Goal: Task Accomplishment & Management: Use online tool/utility

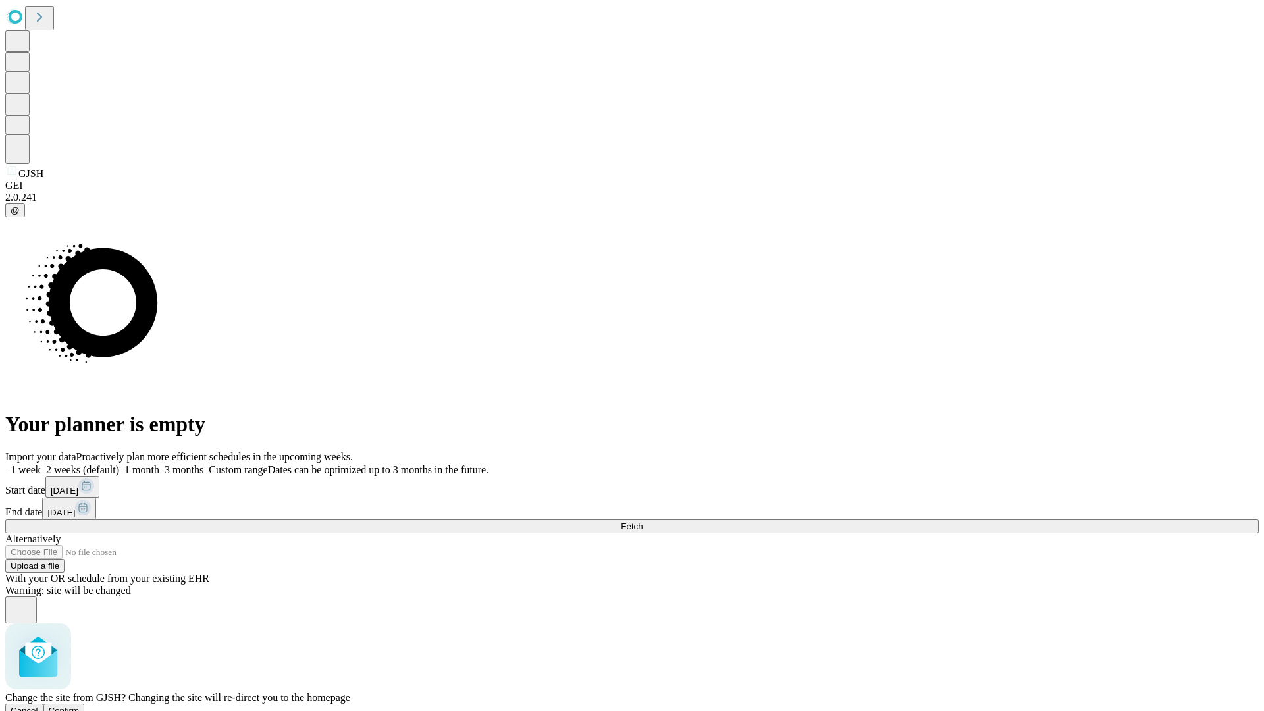
click at [80, 706] on span "Confirm" at bounding box center [64, 711] width 31 height 10
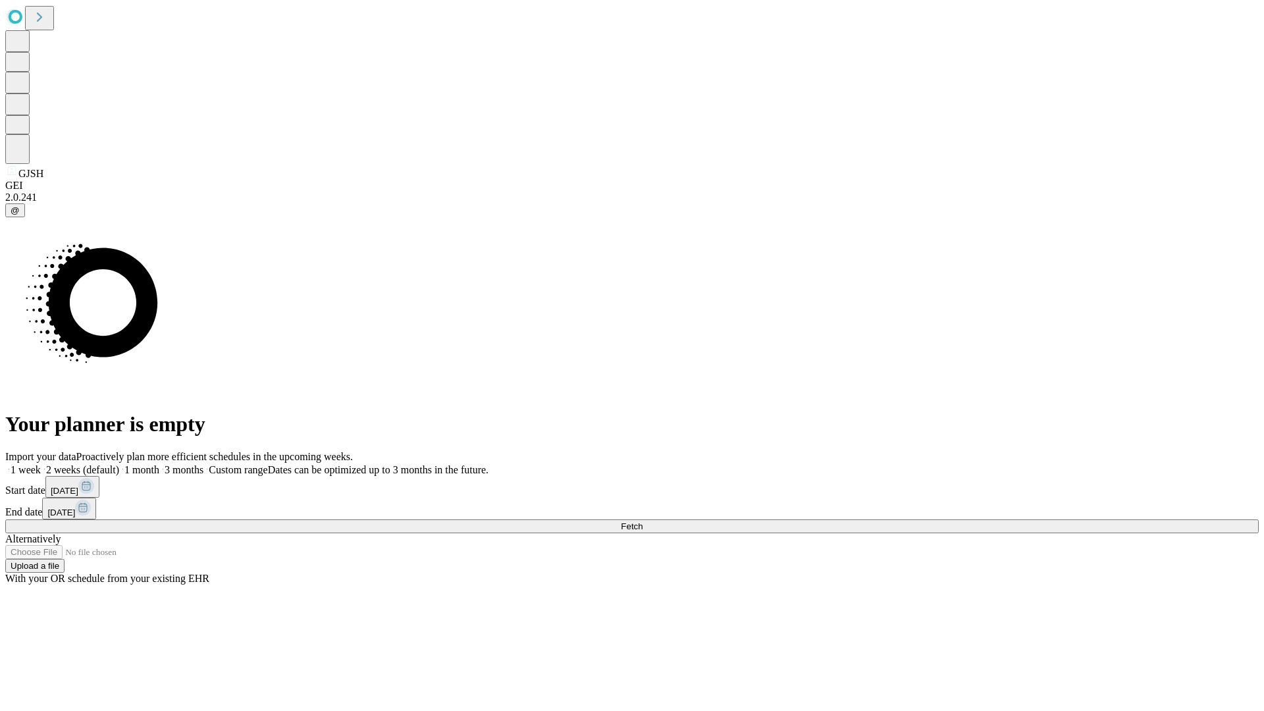
click at [159, 464] on label "1 month" at bounding box center [139, 469] width 40 height 11
click at [643, 521] on span "Fetch" at bounding box center [632, 526] width 22 height 10
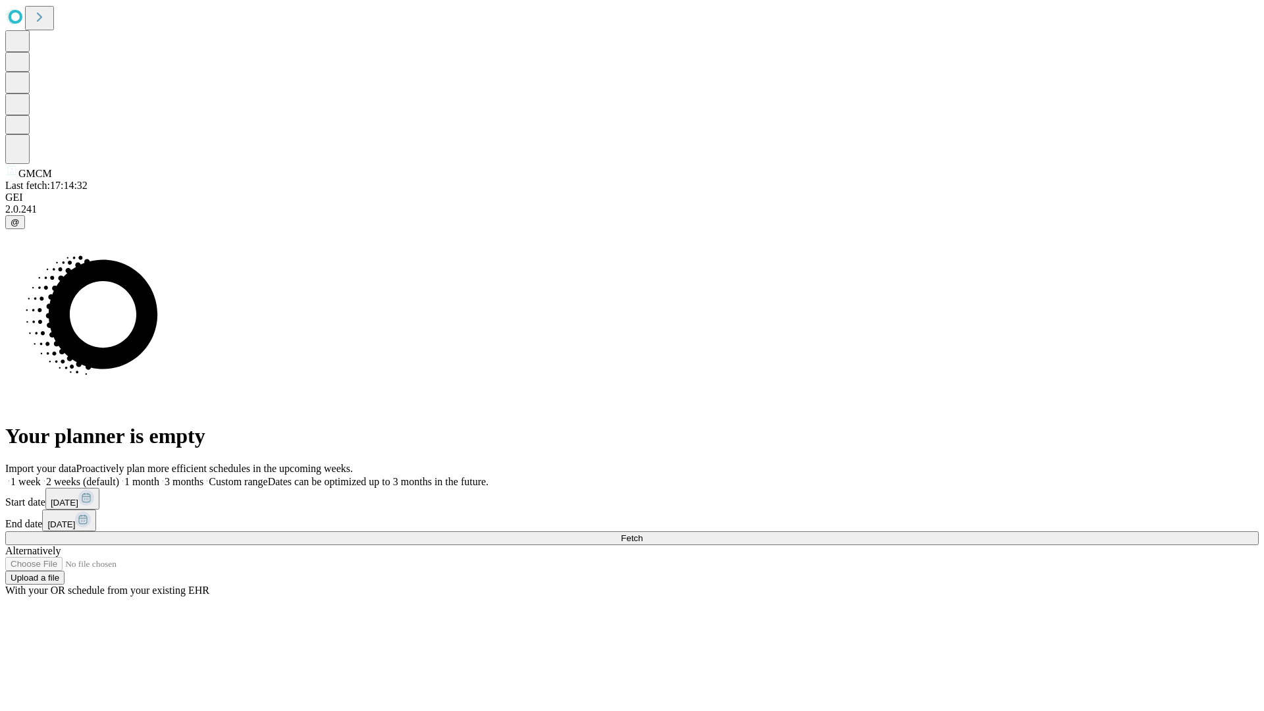
click at [159, 476] on label "1 month" at bounding box center [139, 481] width 40 height 11
click at [643, 533] on span "Fetch" at bounding box center [632, 538] width 22 height 10
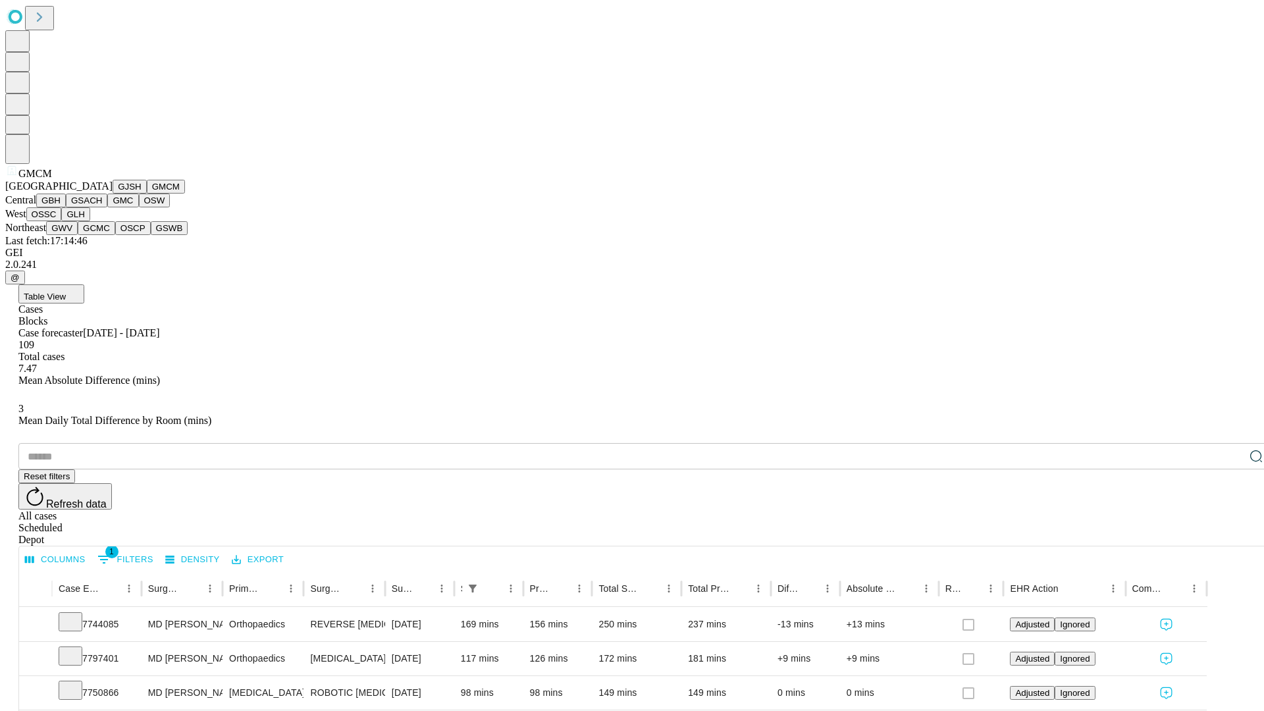
click at [66, 207] on button "GBH" at bounding box center [51, 201] width 30 height 14
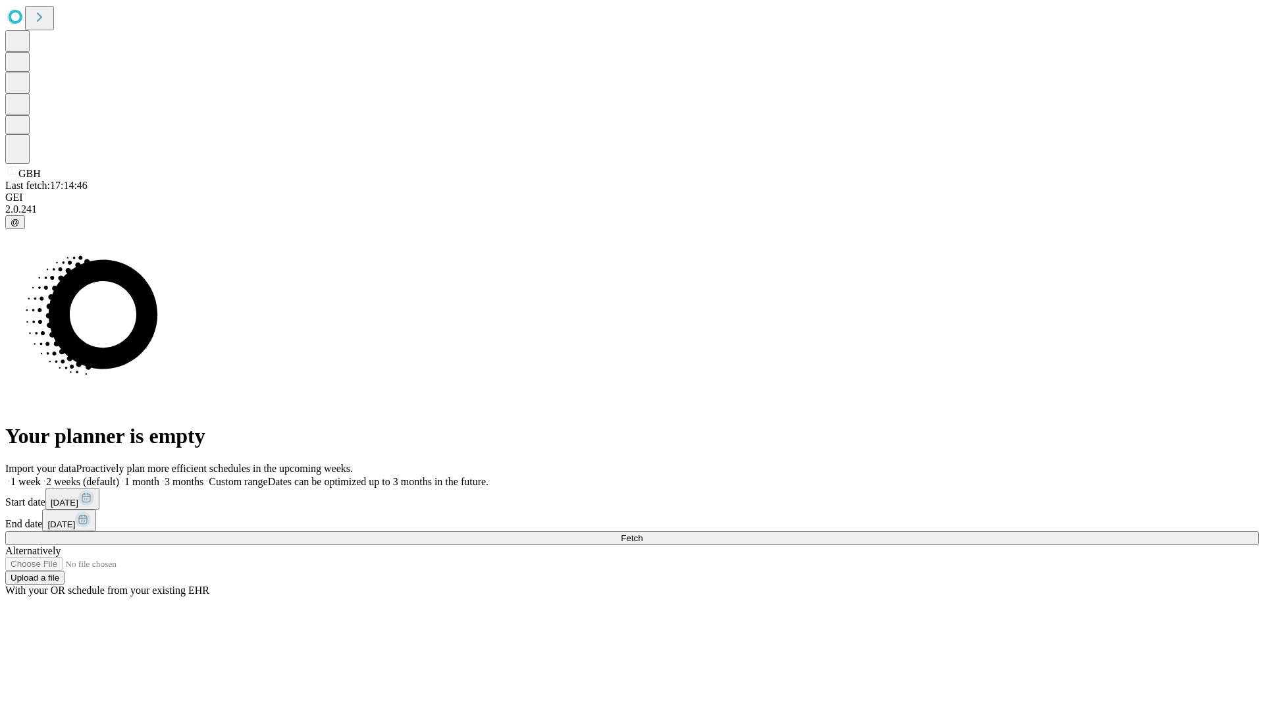
click at [159, 476] on label "1 month" at bounding box center [139, 481] width 40 height 11
click at [643, 533] on span "Fetch" at bounding box center [632, 538] width 22 height 10
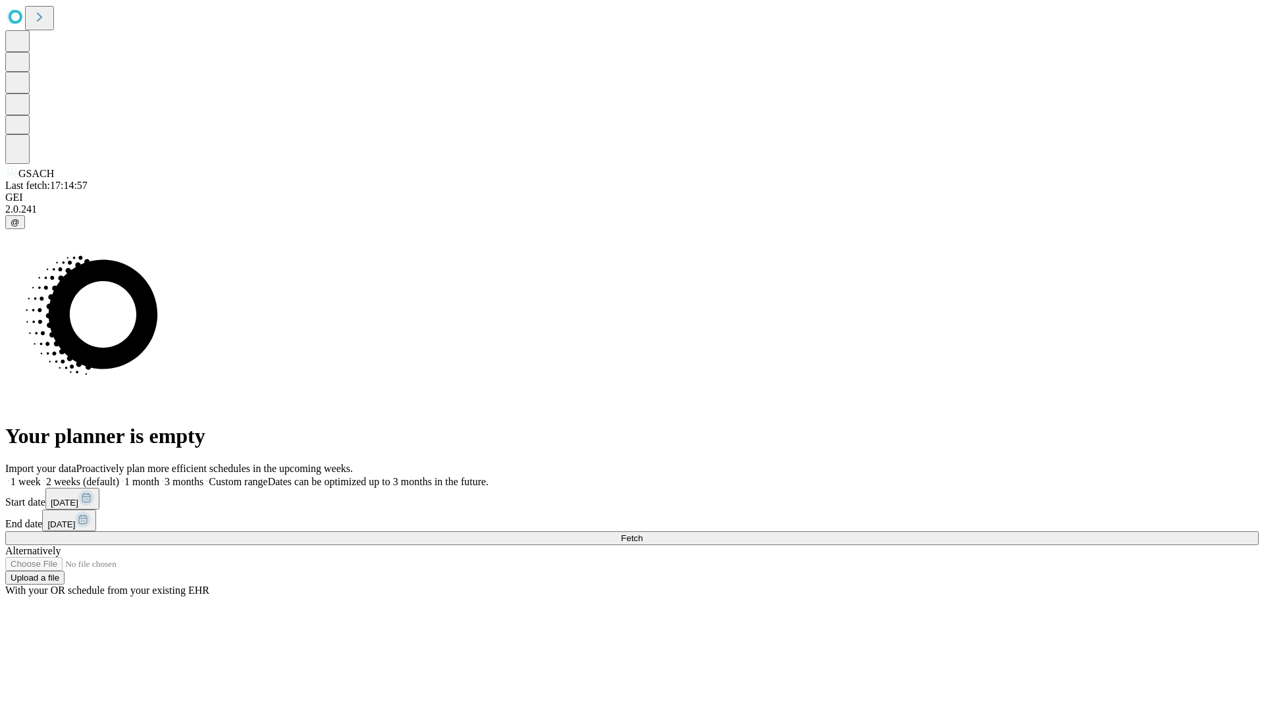
click at [159, 476] on label "1 month" at bounding box center [139, 481] width 40 height 11
click at [643, 533] on span "Fetch" at bounding box center [632, 538] width 22 height 10
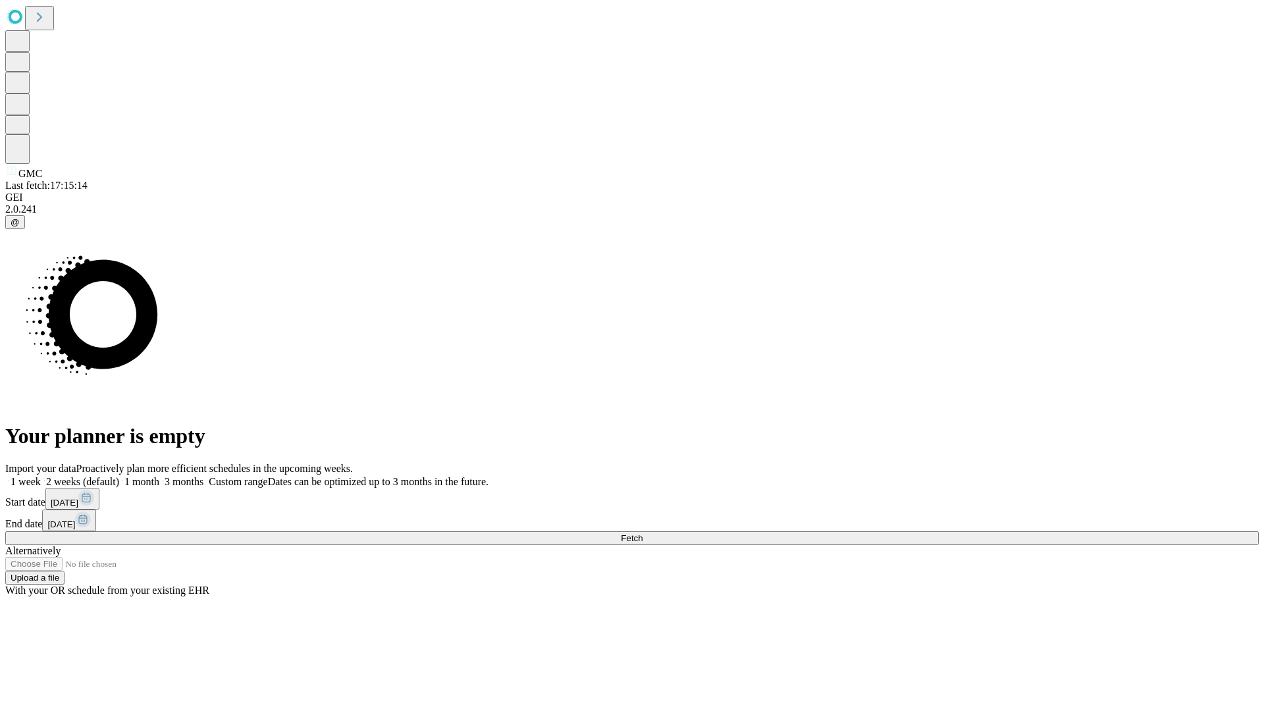
click at [159, 476] on label "1 month" at bounding box center [139, 481] width 40 height 11
click at [643, 533] on span "Fetch" at bounding box center [632, 538] width 22 height 10
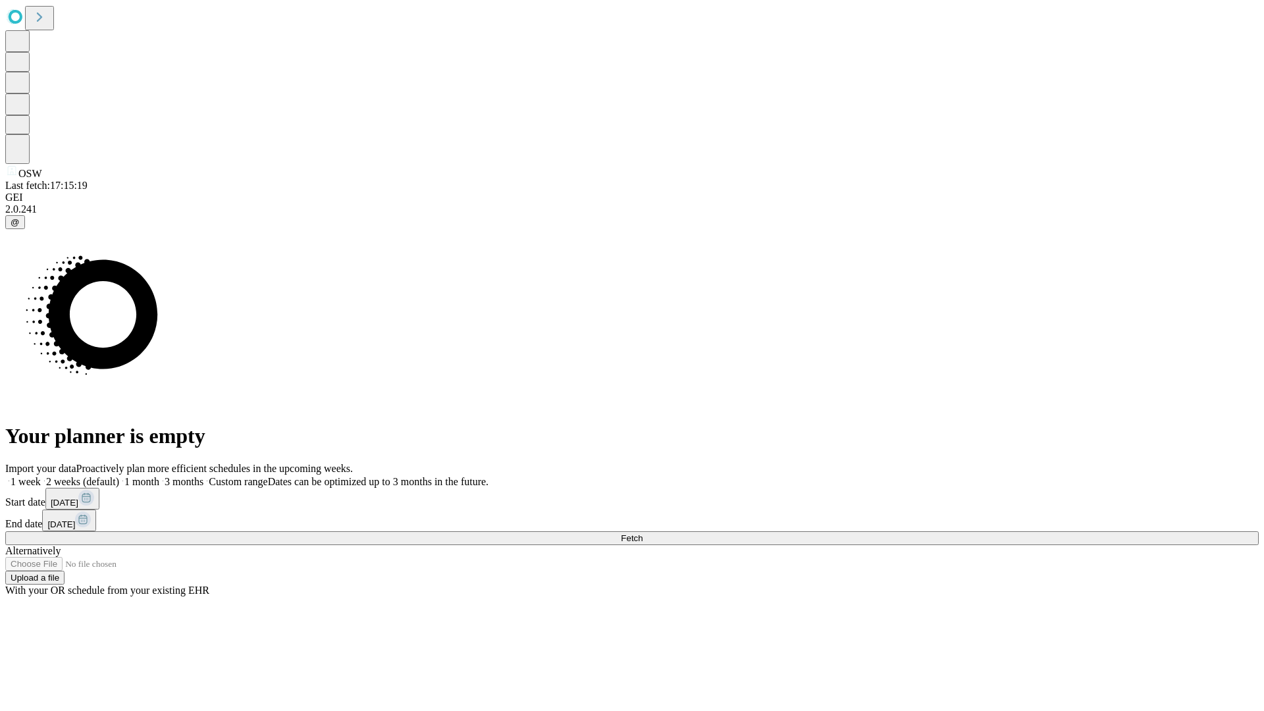
click at [159, 476] on label "1 month" at bounding box center [139, 481] width 40 height 11
click at [643, 533] on span "Fetch" at bounding box center [632, 538] width 22 height 10
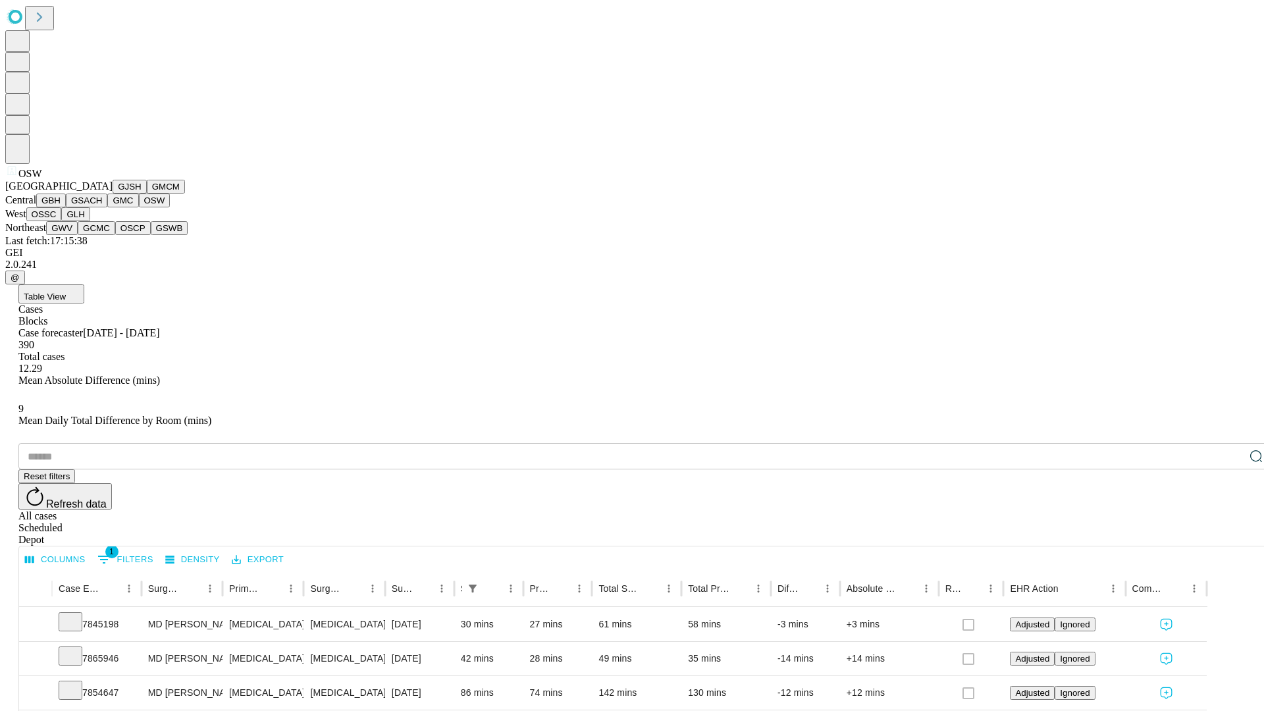
click at [62, 221] on button "OSSC" at bounding box center [44, 214] width 36 height 14
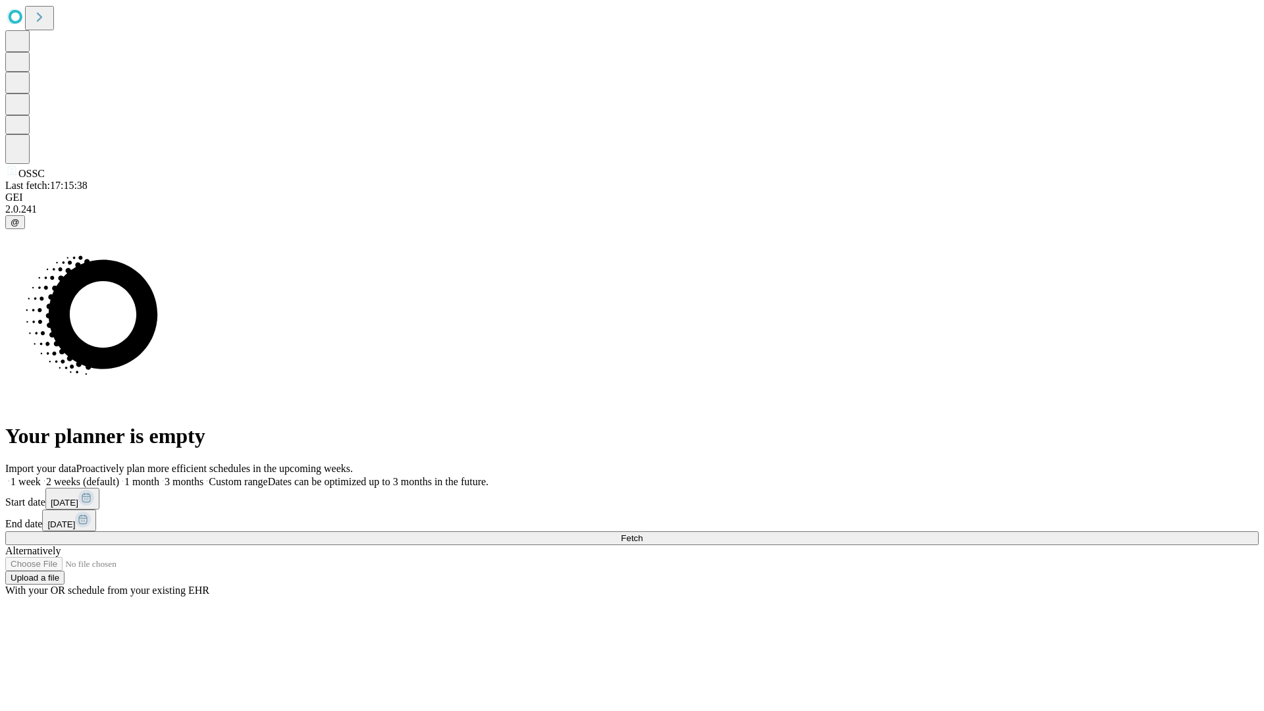
click at [159, 476] on label "1 month" at bounding box center [139, 481] width 40 height 11
click at [643, 533] on span "Fetch" at bounding box center [632, 538] width 22 height 10
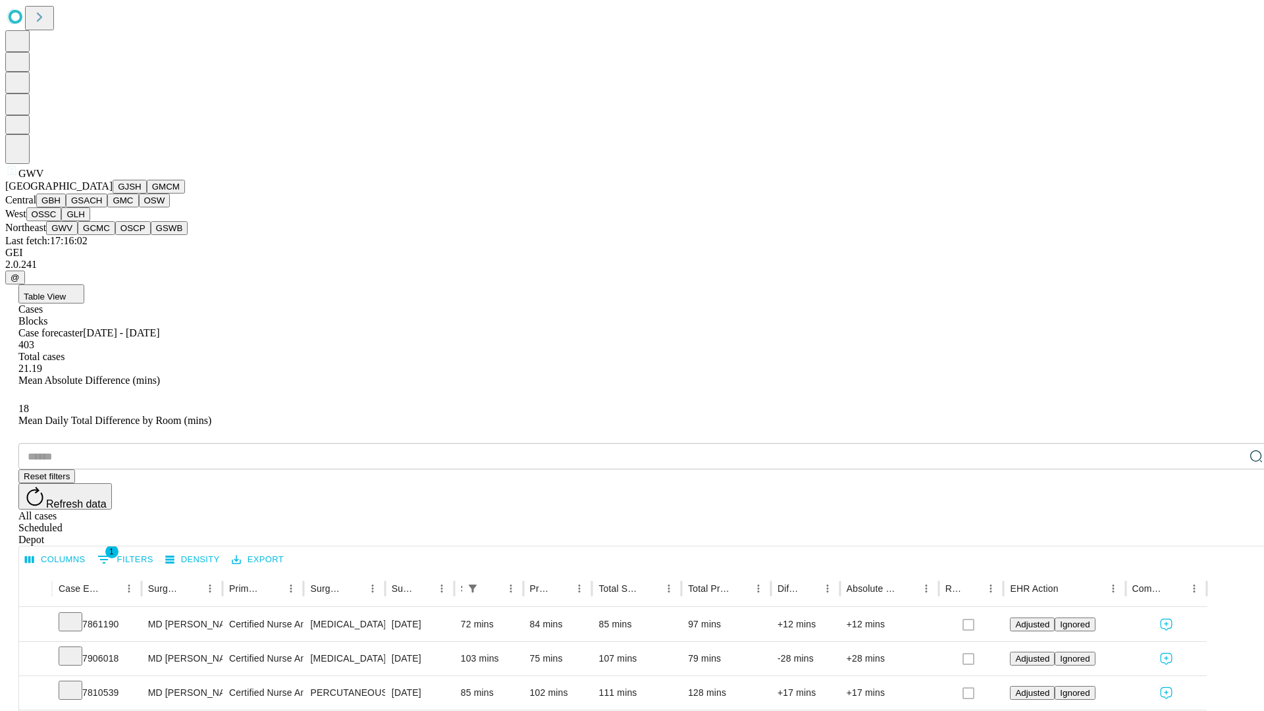
click at [102, 235] on button "GCMC" at bounding box center [97, 228] width 38 height 14
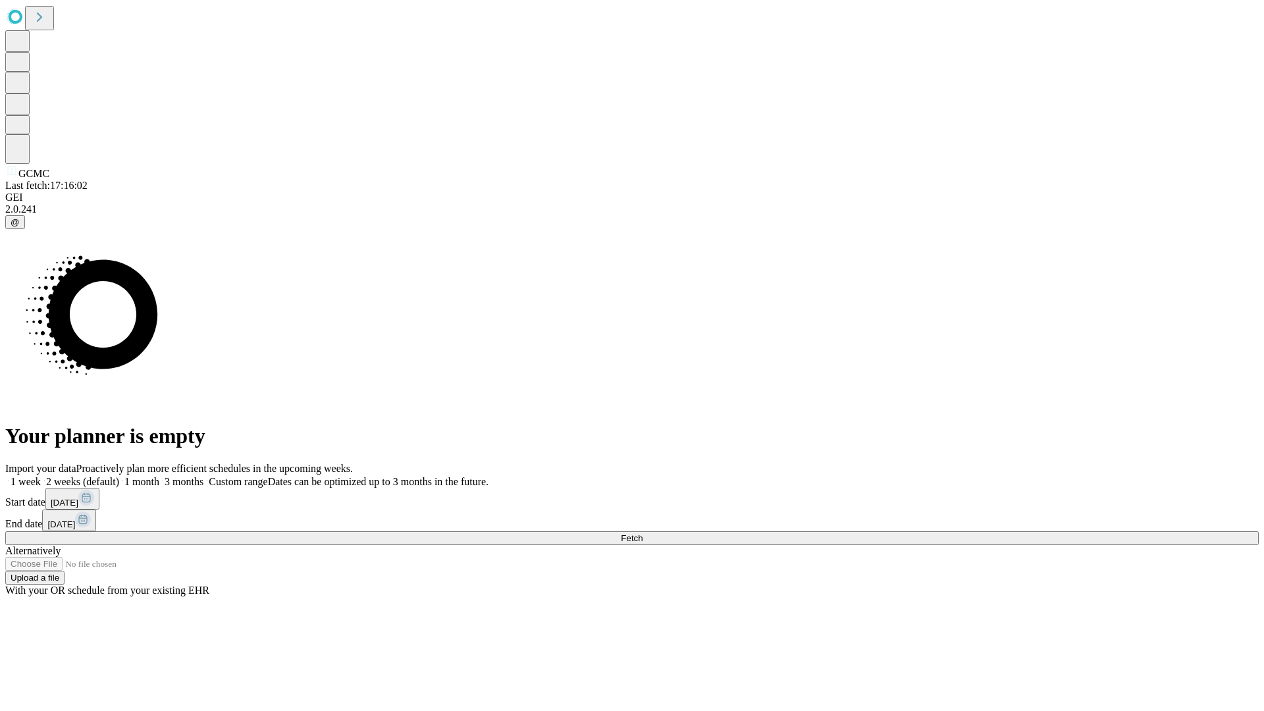
click at [159, 476] on label "1 month" at bounding box center [139, 481] width 40 height 11
click at [643, 533] on span "Fetch" at bounding box center [632, 538] width 22 height 10
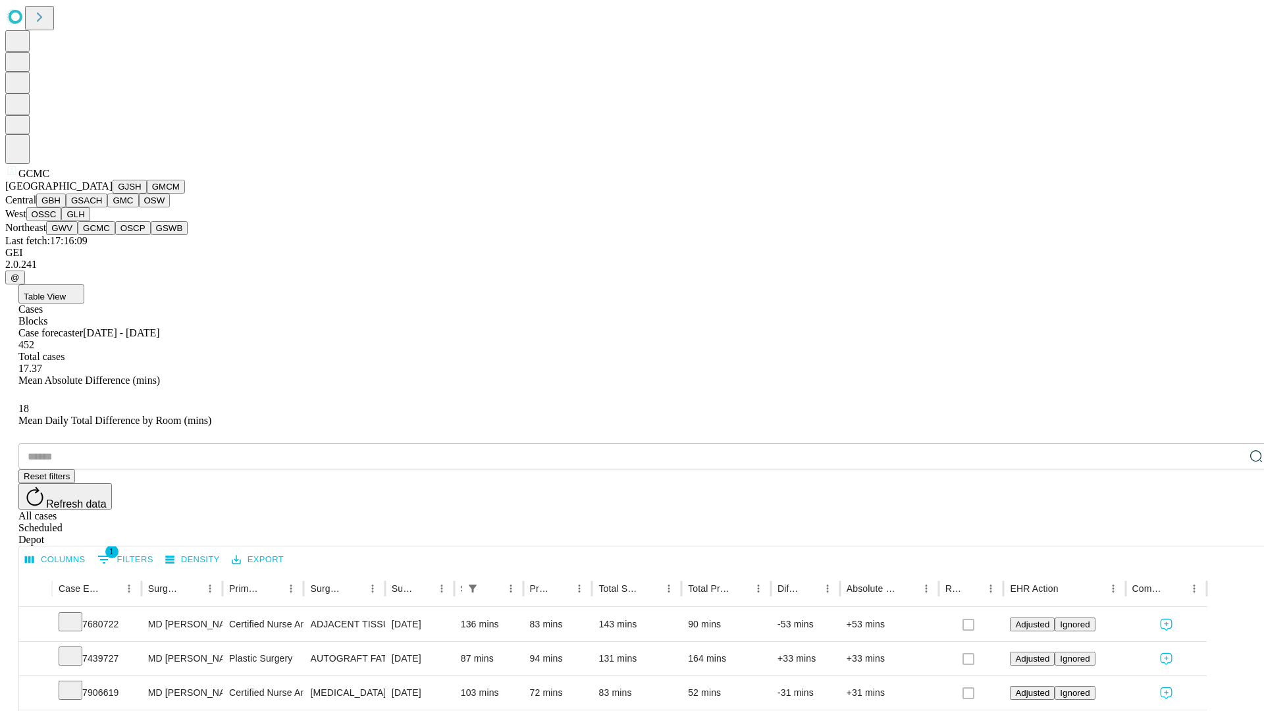
click at [115, 235] on button "OSCP" at bounding box center [133, 228] width 36 height 14
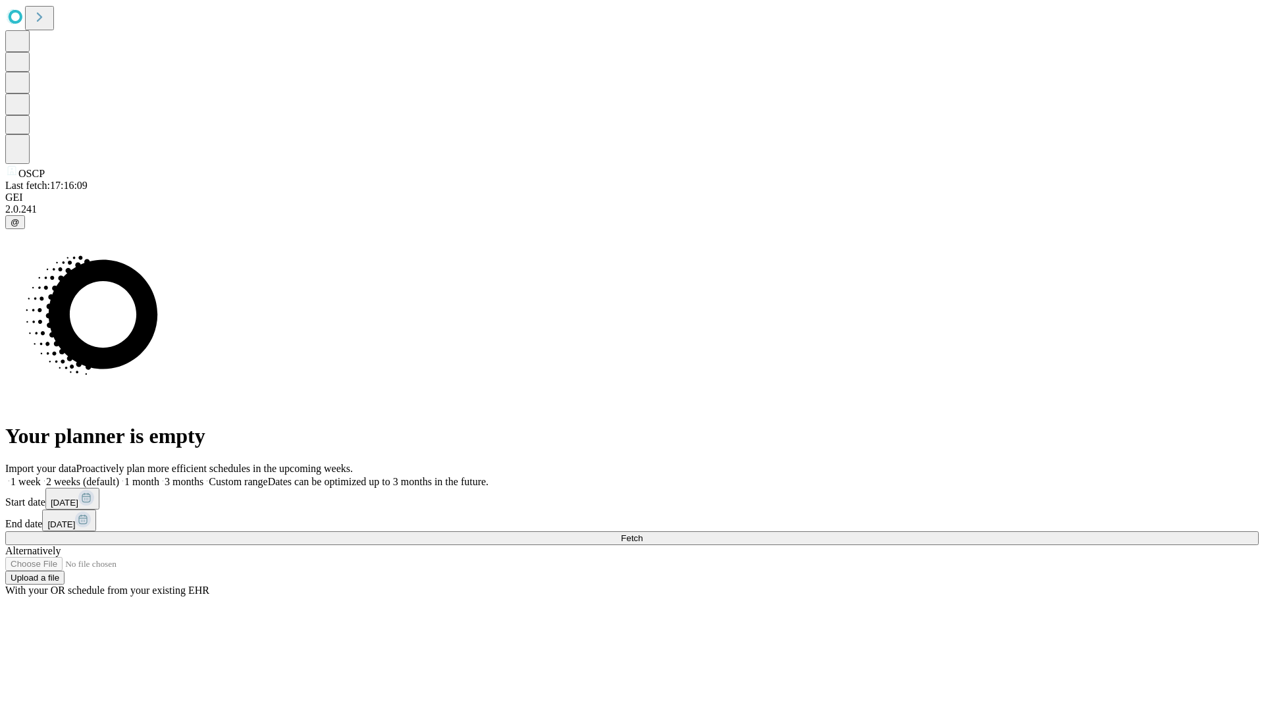
click at [159, 476] on label "1 month" at bounding box center [139, 481] width 40 height 11
click at [643, 533] on span "Fetch" at bounding box center [632, 538] width 22 height 10
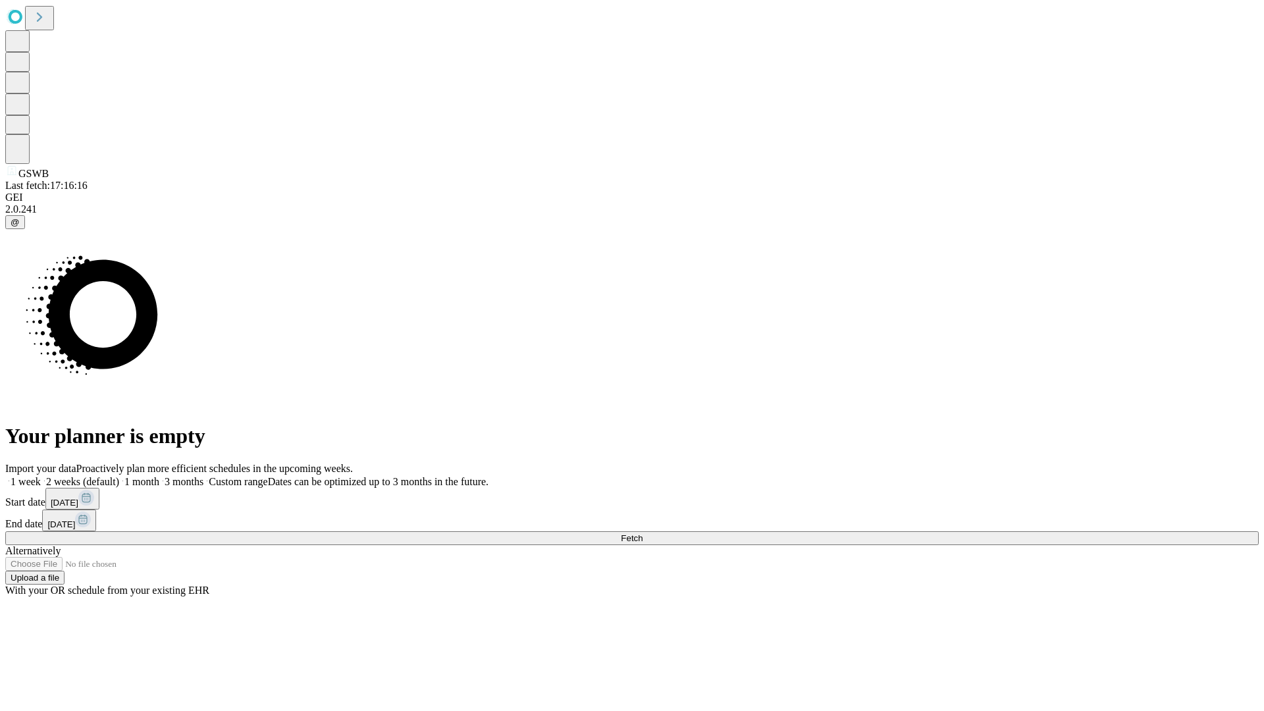
click at [159, 476] on label "1 month" at bounding box center [139, 481] width 40 height 11
click at [643, 533] on span "Fetch" at bounding box center [632, 538] width 22 height 10
